Goal: Information Seeking & Learning: Learn about a topic

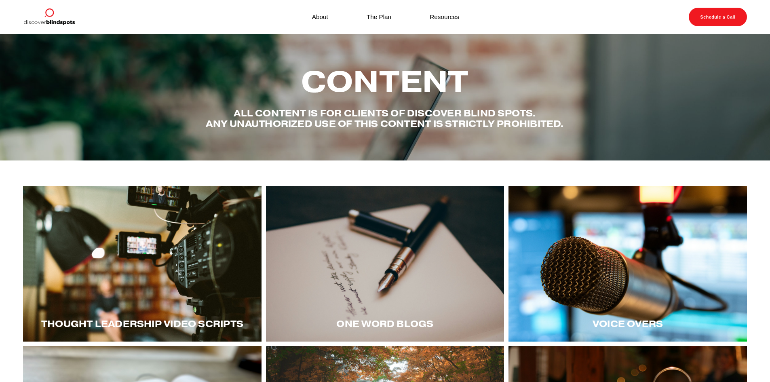
click at [210, 271] on div at bounding box center [142, 264] width 239 height 156
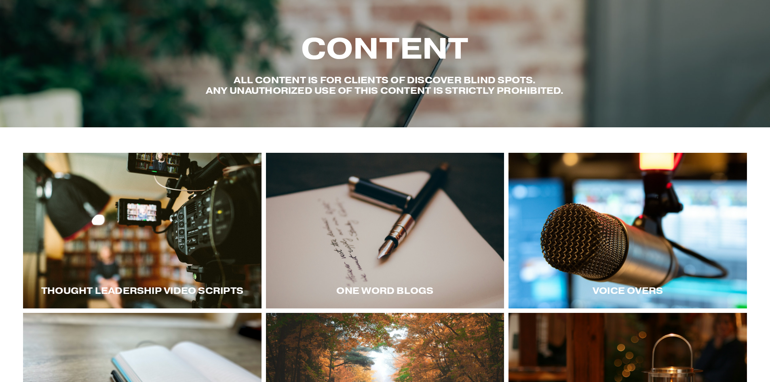
scroll to position [81, 0]
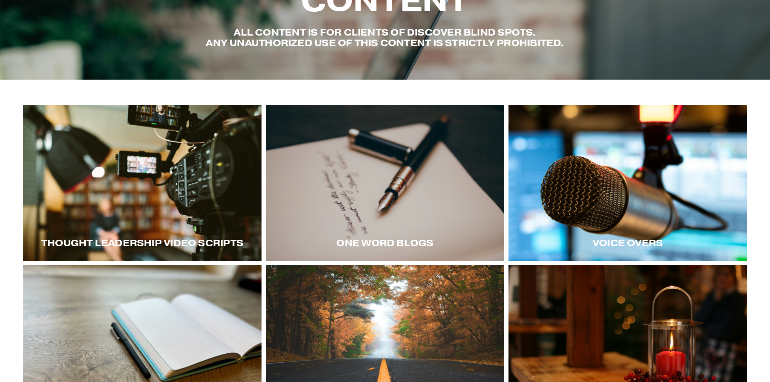
click at [201, 198] on div at bounding box center [142, 183] width 239 height 156
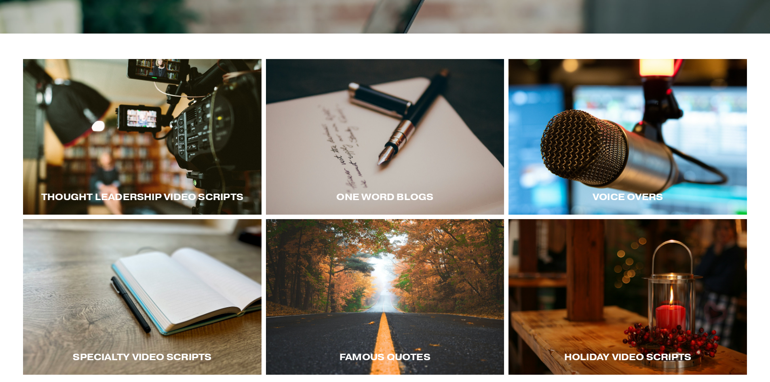
scroll to position [121, 0]
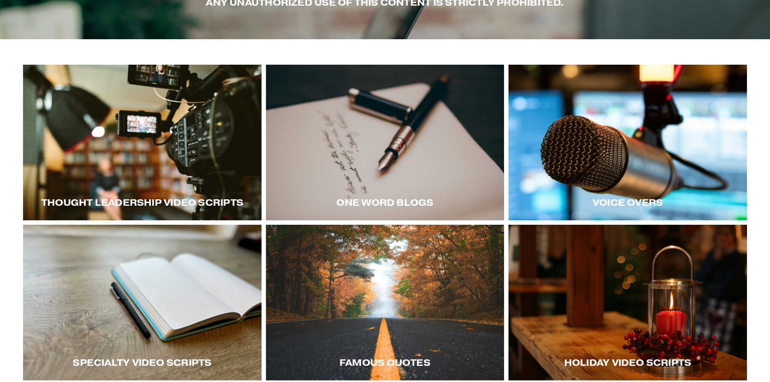
click at [190, 183] on div at bounding box center [142, 143] width 239 height 156
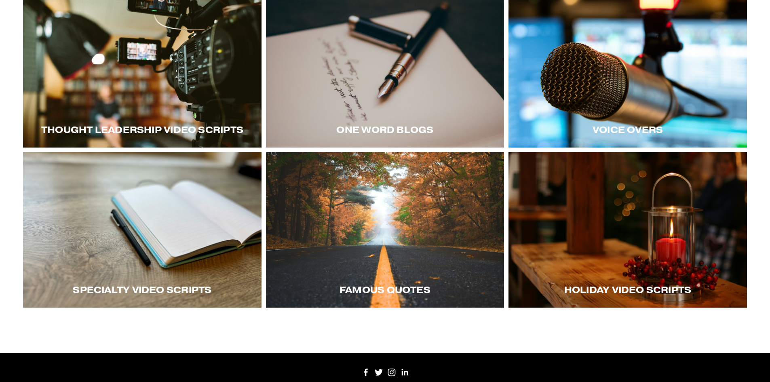
scroll to position [202, 0]
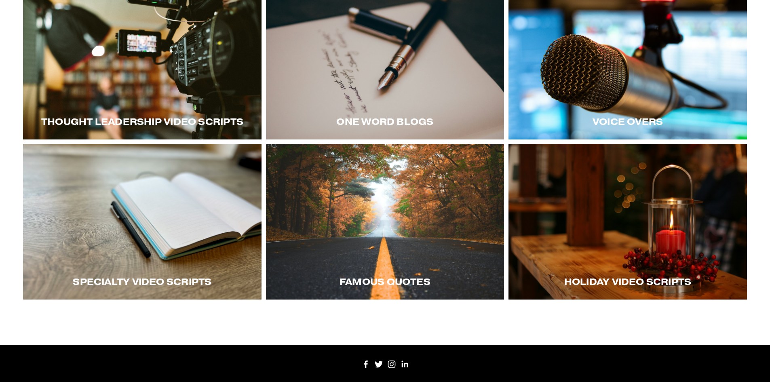
click at [612, 121] on span "Voice Overs" at bounding box center [628, 121] width 70 height 11
click at [564, 69] on div at bounding box center [628, 62] width 239 height 156
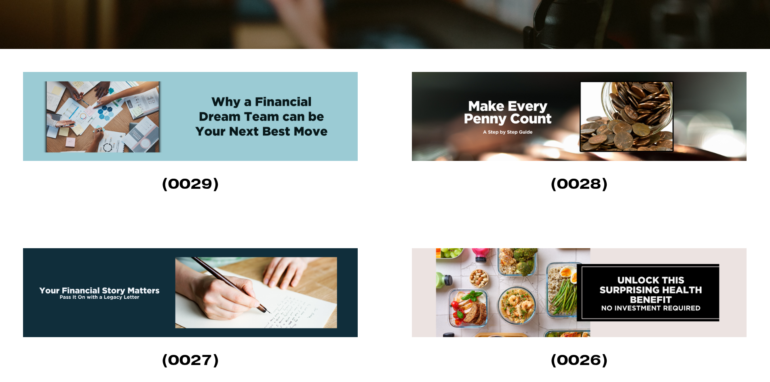
scroll to position [283, 0]
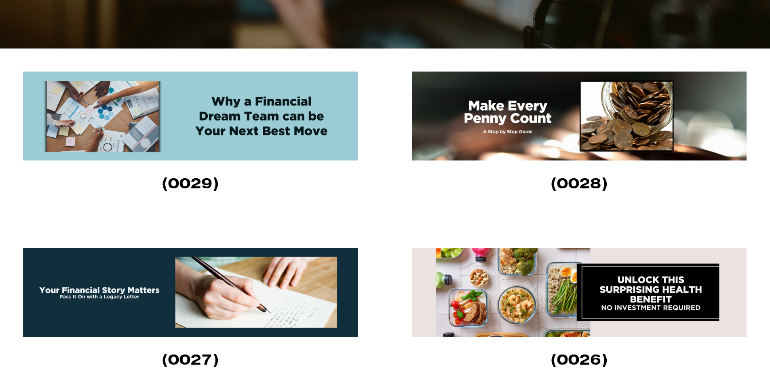
click at [508, 132] on img at bounding box center [579, 116] width 335 height 89
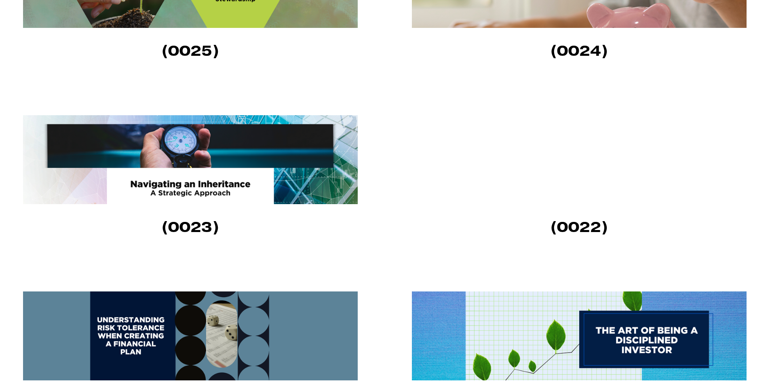
scroll to position [687, 0]
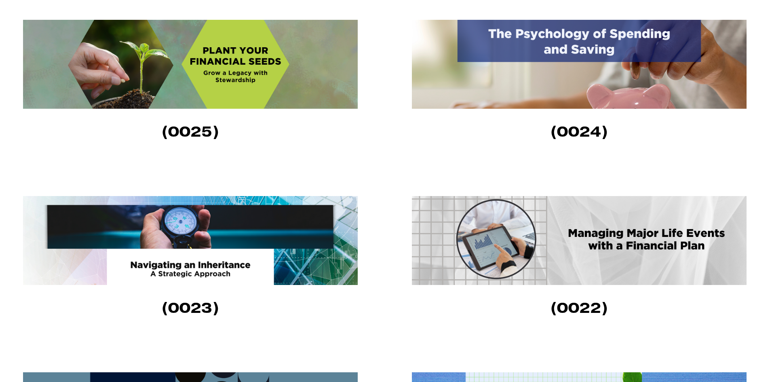
click at [624, 71] on img at bounding box center [579, 64] width 335 height 89
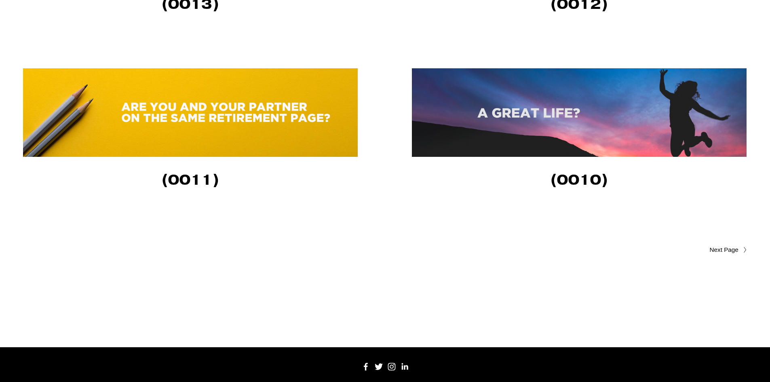
scroll to position [1940, 0]
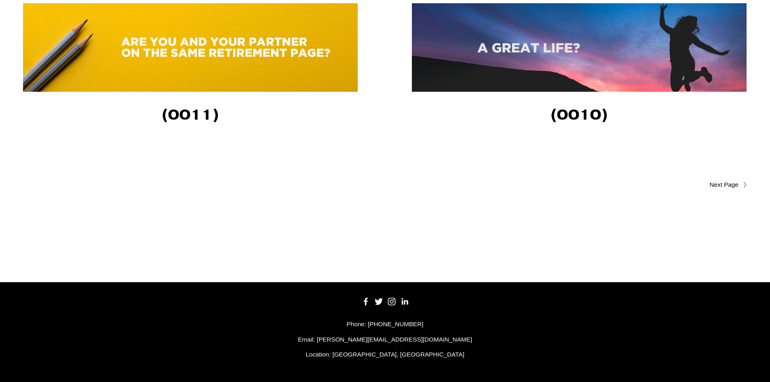
click at [736, 182] on span "Older Posts" at bounding box center [708, 185] width 61 height 10
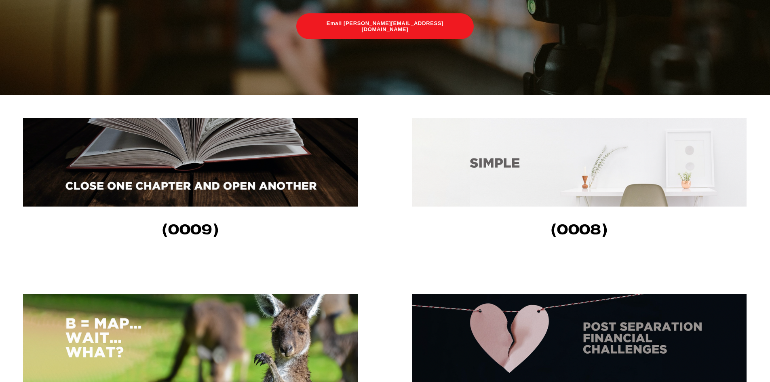
scroll to position [283, 0]
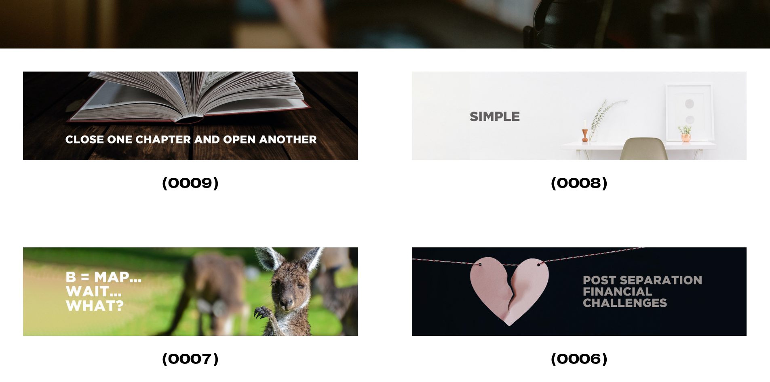
click at [545, 135] on img at bounding box center [579, 116] width 335 height 89
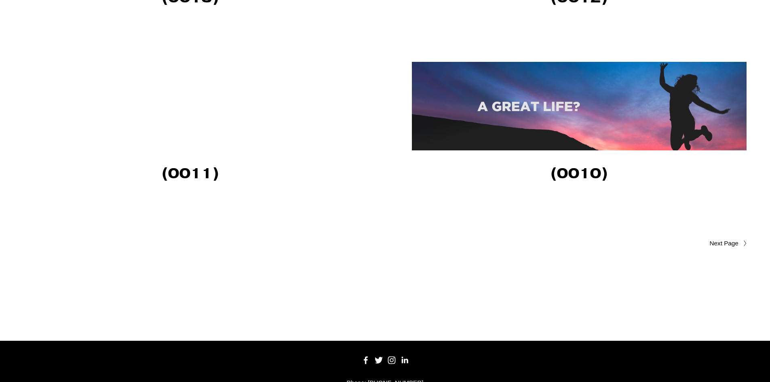
scroll to position [1940, 0]
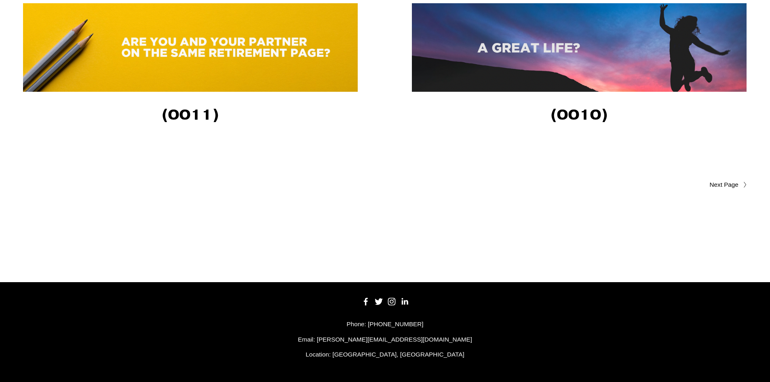
click at [736, 183] on span "Older Posts" at bounding box center [708, 185] width 61 height 10
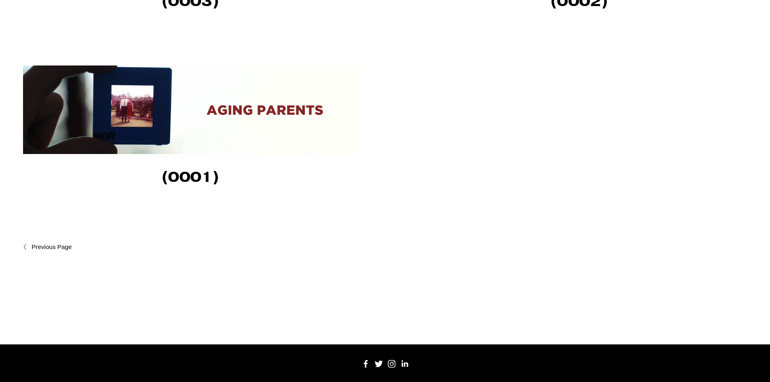
scroll to position [1051, 0]
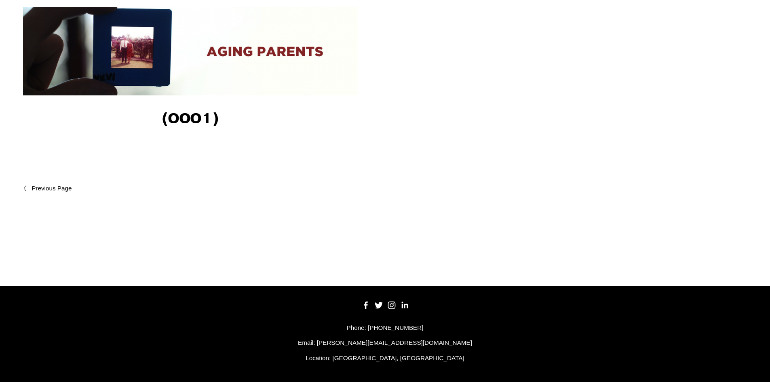
click at [53, 191] on span "Newer Posts" at bounding box center [69, 189] width 75 height 10
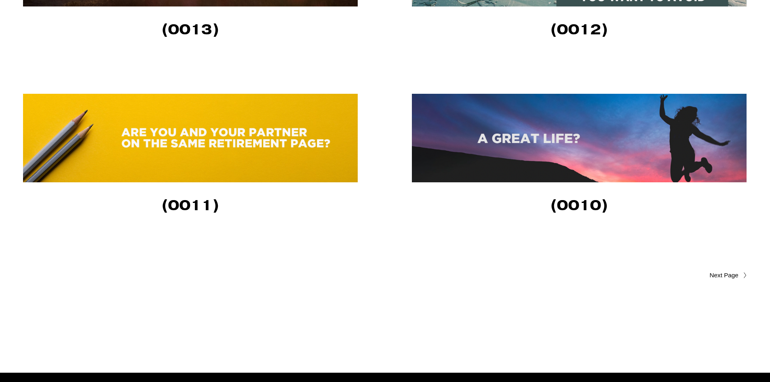
scroll to position [1860, 0]
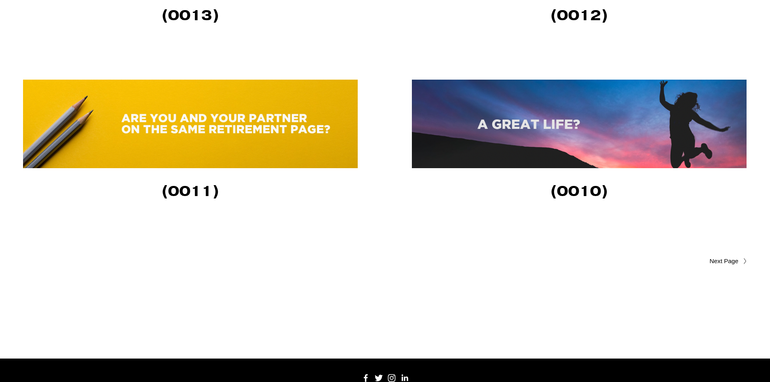
click at [289, 153] on img at bounding box center [190, 124] width 335 height 89
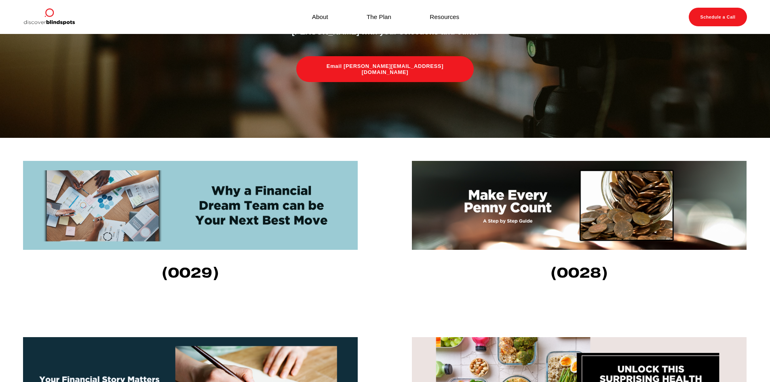
scroll to position [162, 0]
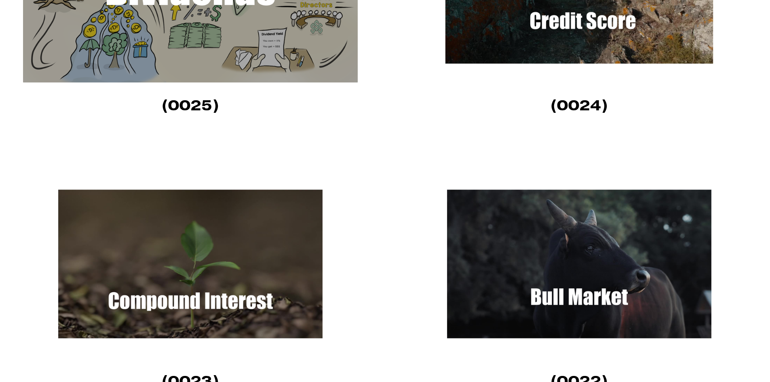
scroll to position [1011, 0]
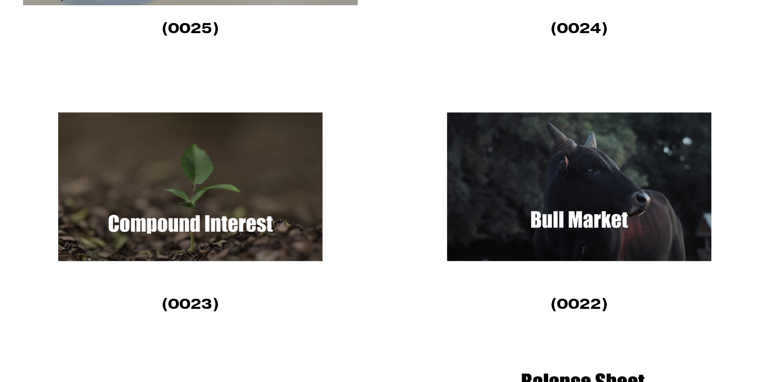
click at [235, 205] on img at bounding box center [190, 187] width 335 height 188
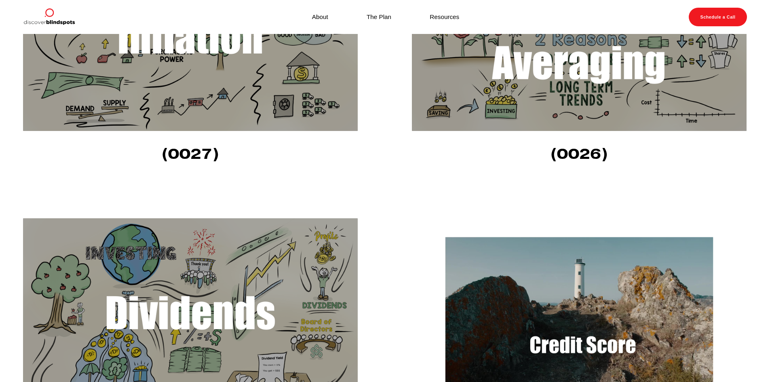
scroll to position [647, 0]
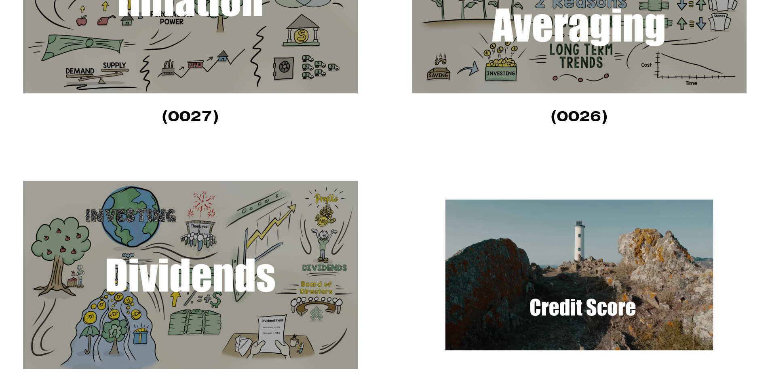
click at [569, 276] on img at bounding box center [579, 275] width 335 height 188
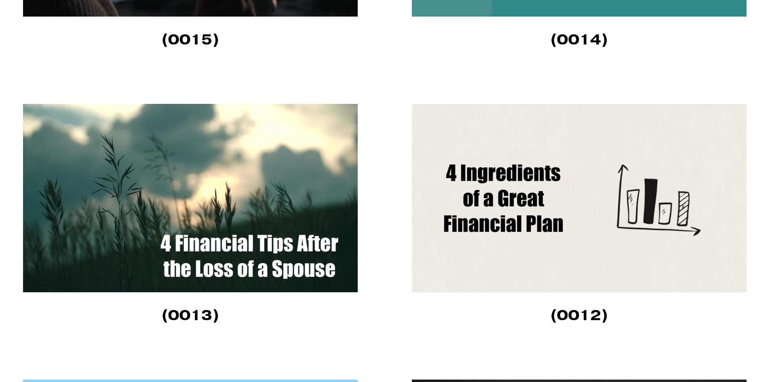
scroll to position [2386, 0]
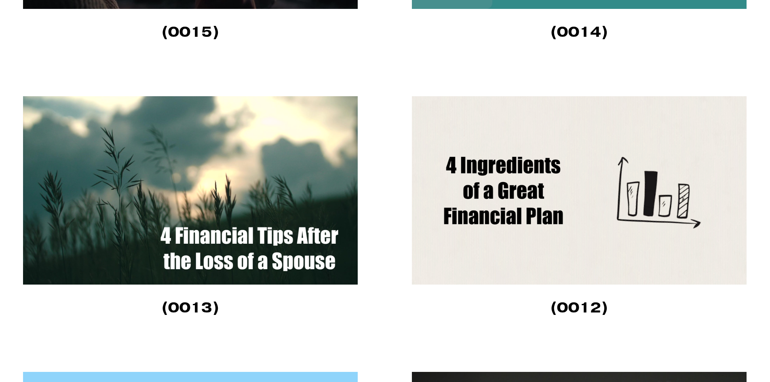
click at [541, 237] on img at bounding box center [579, 190] width 335 height 188
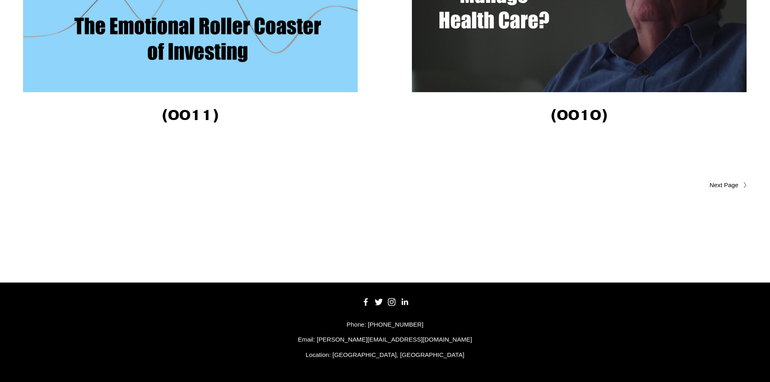
scroll to position [2857, 0]
click at [719, 185] on span "Older Posts" at bounding box center [708, 185] width 61 height 10
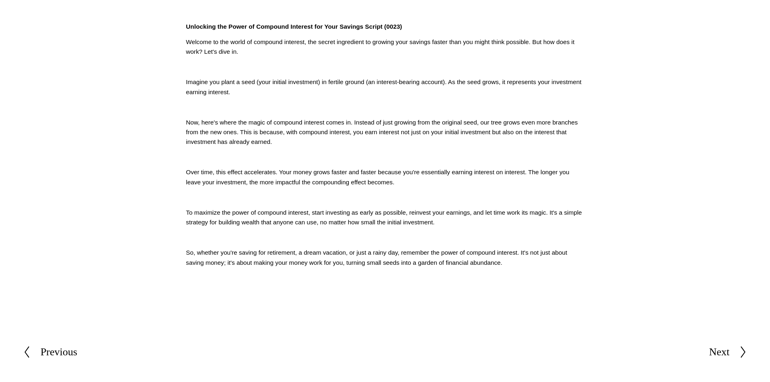
scroll to position [263, 0]
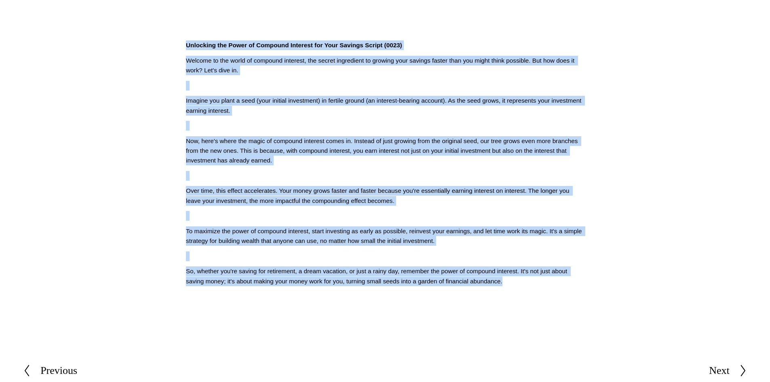
drag, startPoint x: 508, startPoint y: 285, endPoint x: 175, endPoint y: 45, distance: 411.3
click at [175, 45] on article "Jun 12 Written By Fletcher Riddle Unlocking the Power of Compound Interest for …" at bounding box center [385, 55] width 770 height 568
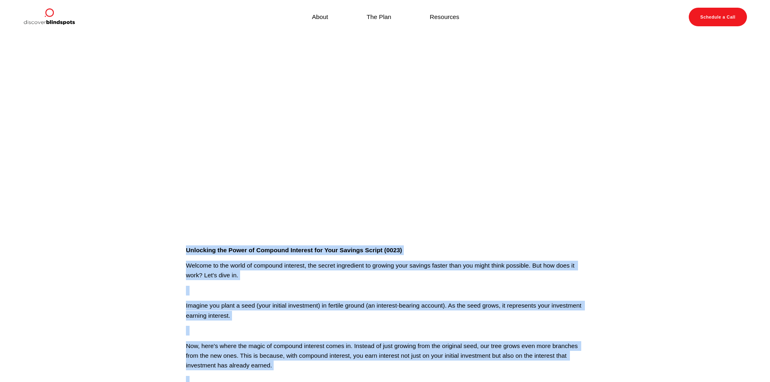
scroll to position [0, 0]
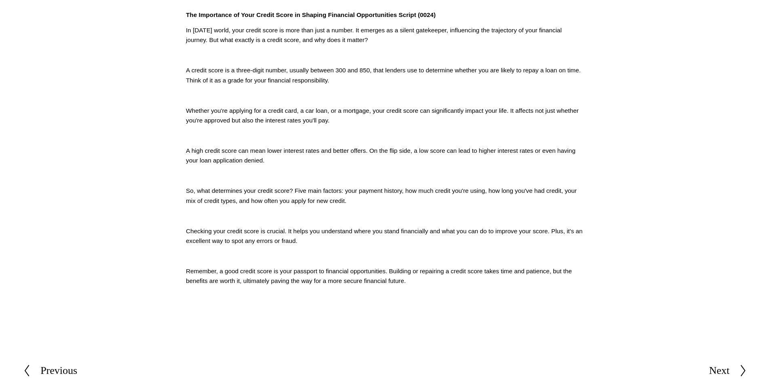
scroll to position [253, 0]
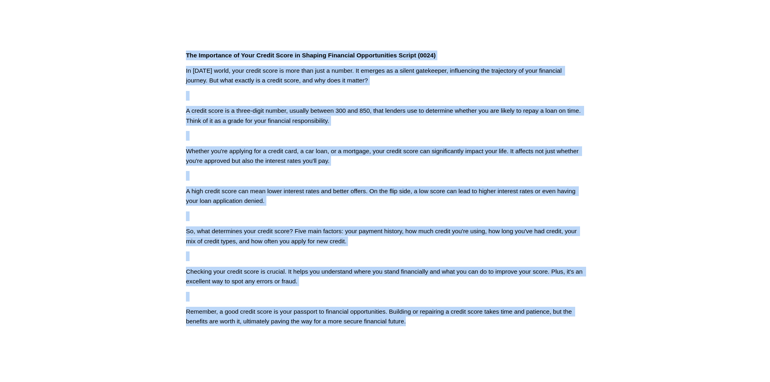
drag, startPoint x: 421, startPoint y: 327, endPoint x: 183, endPoint y: 56, distance: 360.5
click at [183, 56] on div "The Importance of Your Credit Score in Shaping Financial Opportunities Script (…" at bounding box center [385, 189] width 412 height 290
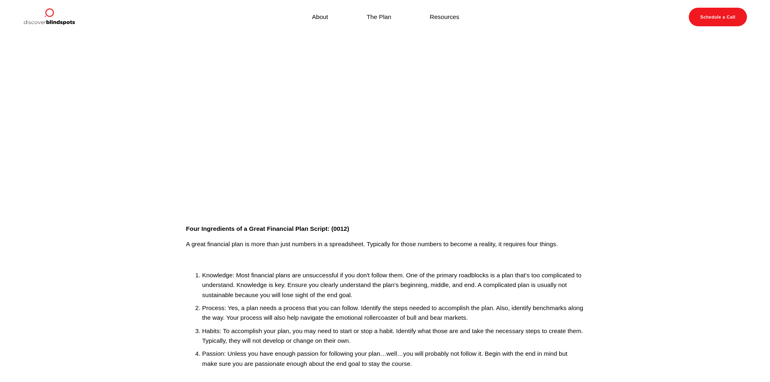
scroll to position [202, 0]
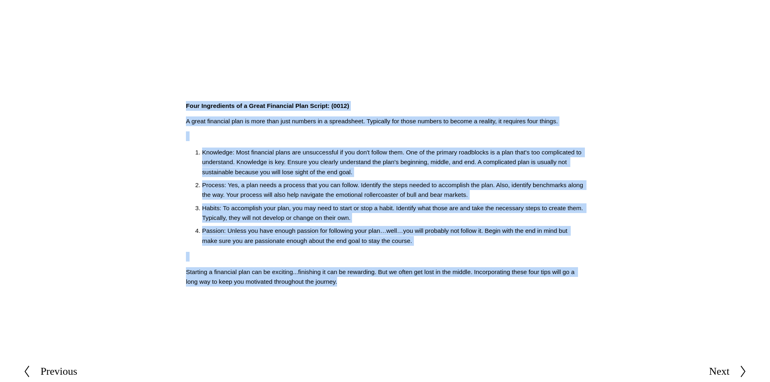
drag, startPoint x: 366, startPoint y: 290, endPoint x: 179, endPoint y: 105, distance: 262.8
click at [179, 105] on div "Four Ingredients of a Great Financial Plan Script: (0012) A great financial pla…" at bounding box center [385, 193] width 412 height 199
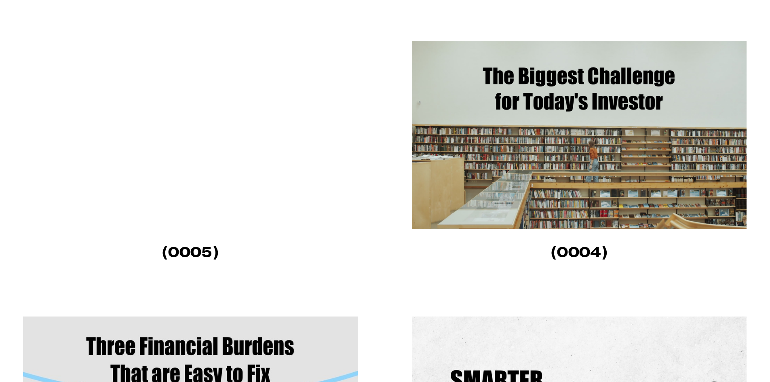
scroll to position [768, 0]
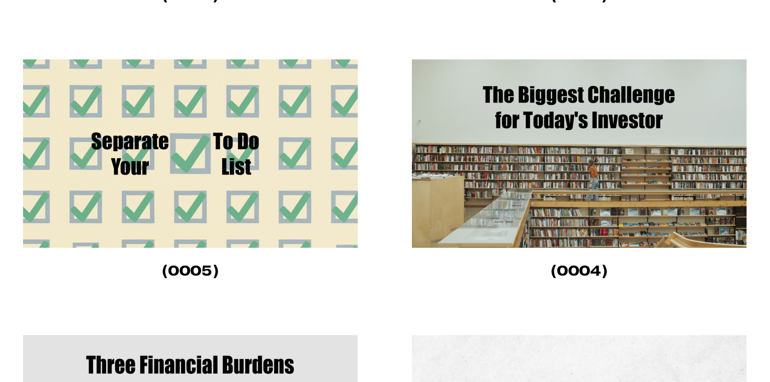
click at [557, 167] on img at bounding box center [579, 153] width 335 height 188
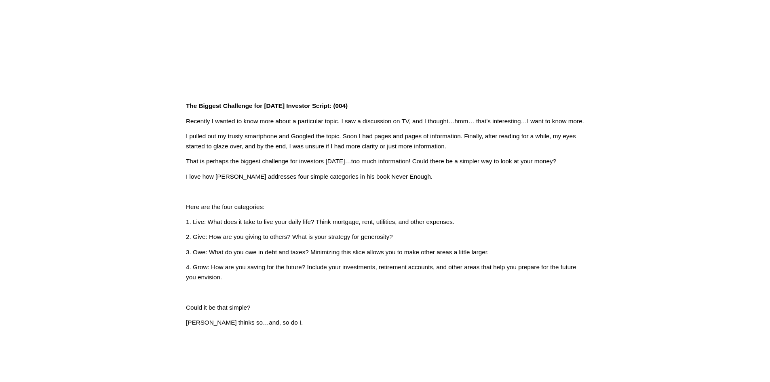
scroll to position [243, 0]
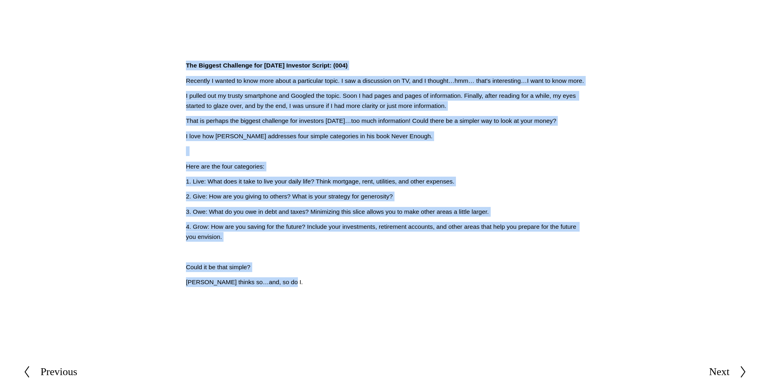
drag, startPoint x: 289, startPoint y: 295, endPoint x: 176, endPoint y: 64, distance: 257.5
click at [176, 64] on article "[DATE] Written By [PERSON_NAME] The Biggest Challenge for [DATE] Investor Scrip…" at bounding box center [385, 65] width 770 height 549
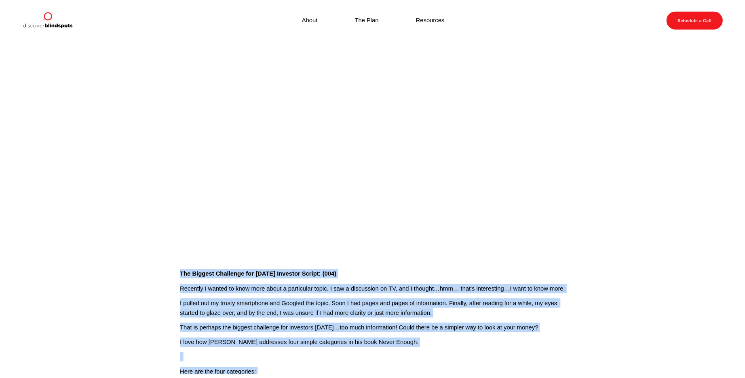
scroll to position [0, 0]
